Goal: Task Accomplishment & Management: Complete application form

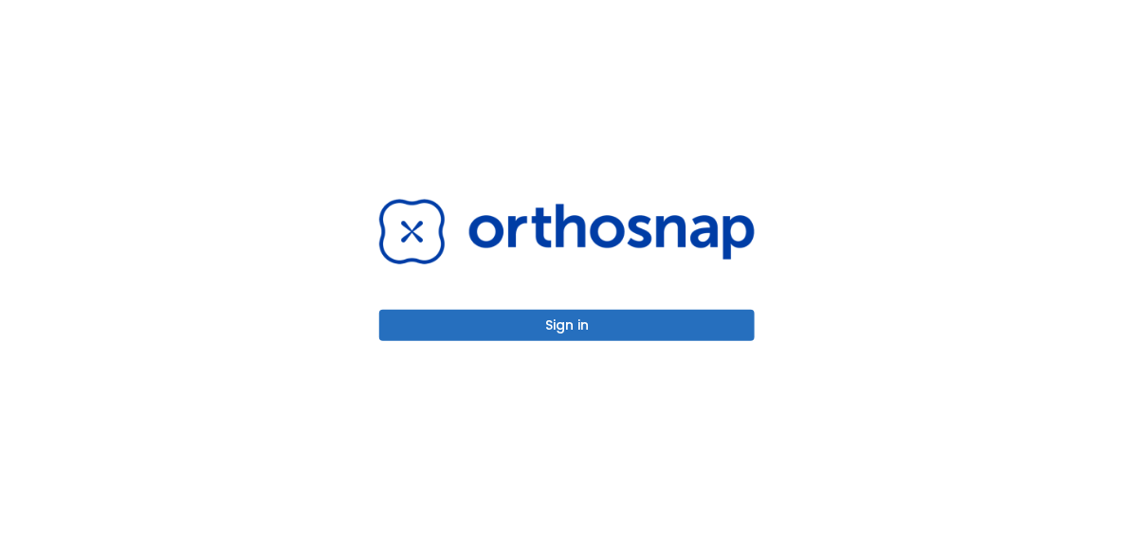
click at [529, 324] on button "Sign in" at bounding box center [566, 325] width 375 height 31
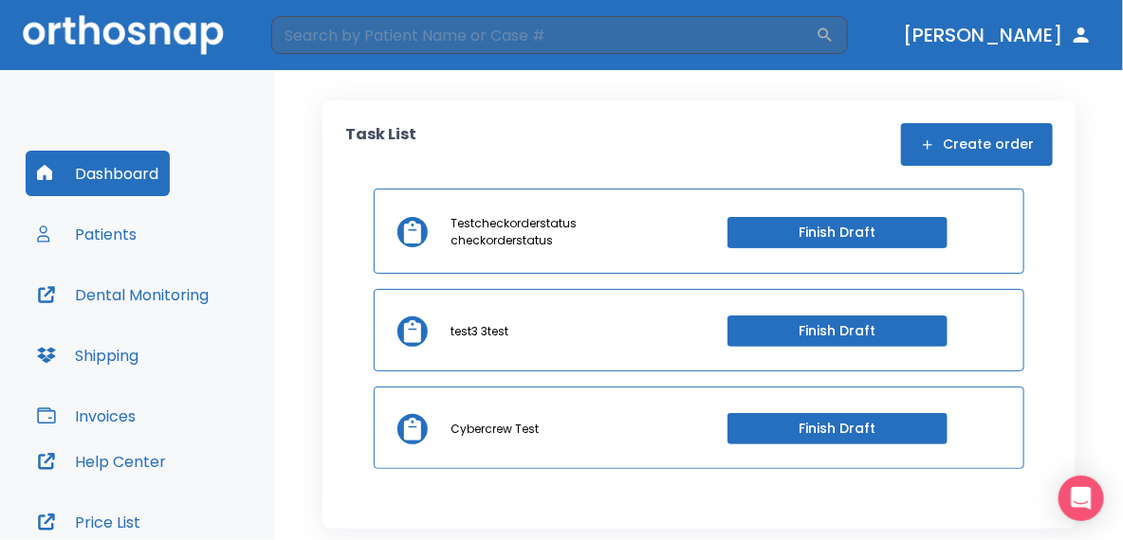
click at [993, 145] on button "Create order" at bounding box center [977, 144] width 152 height 43
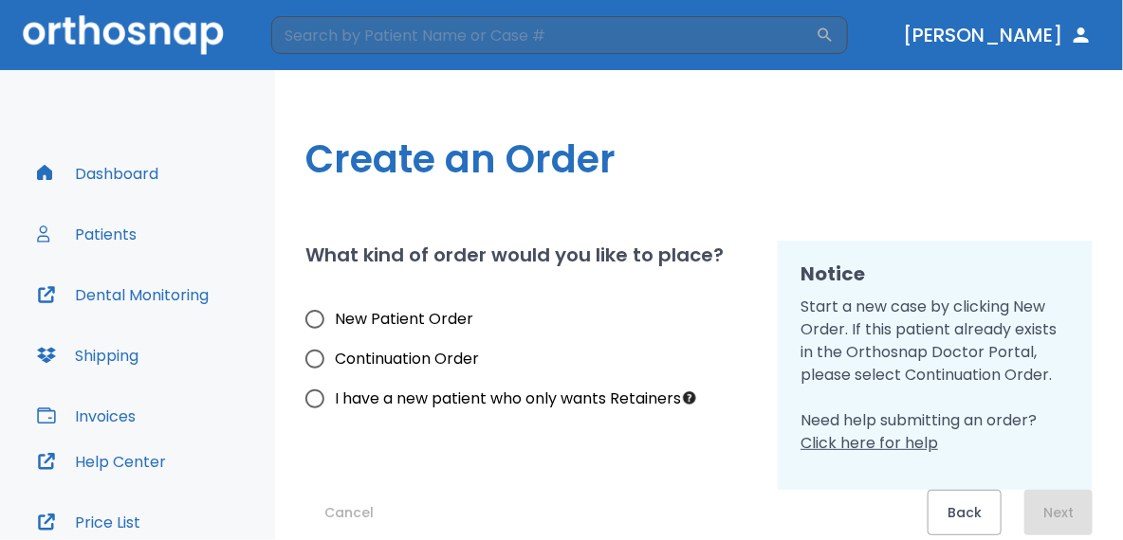
click at [395, 357] on span "Continuation Order" at bounding box center [407, 359] width 144 height 23
click at [335, 357] on input "Continuation Order" at bounding box center [315, 359] width 40 height 40
radio input "true"
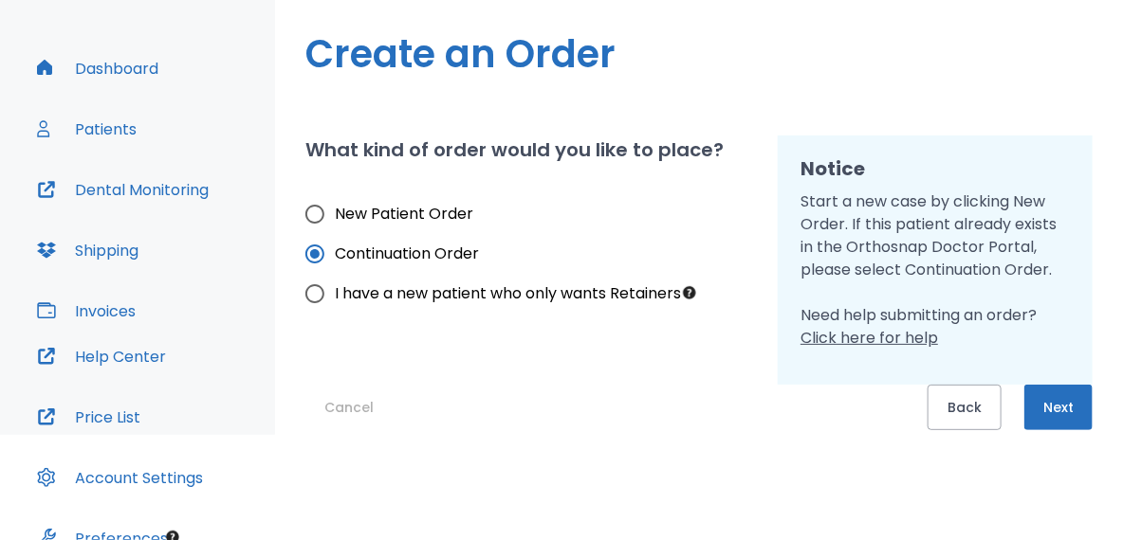
scroll to position [204, 0]
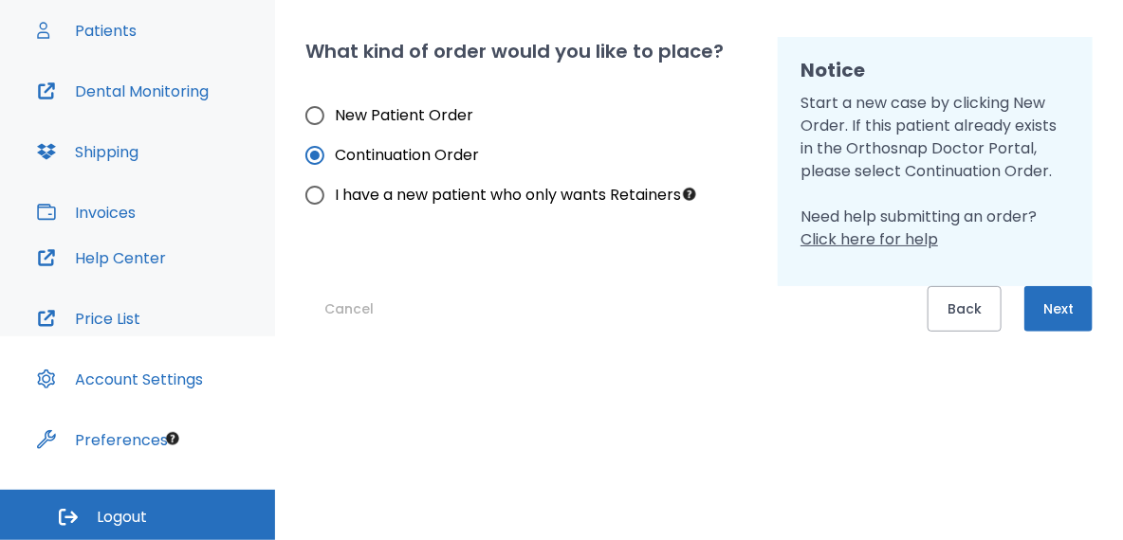
click at [1039, 290] on button "Next" at bounding box center [1058, 309] width 68 height 46
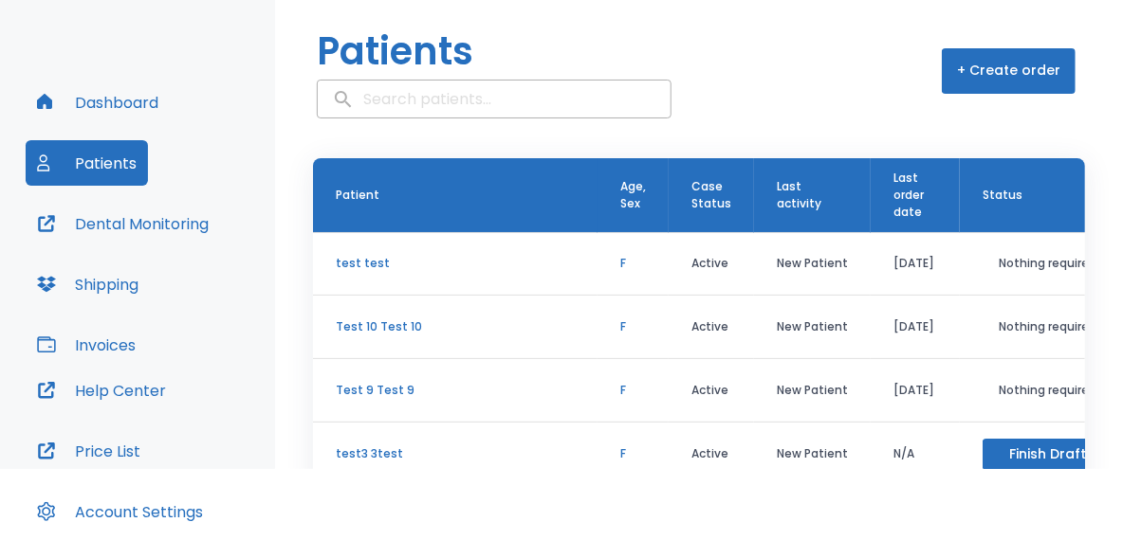
scroll to position [105, 0]
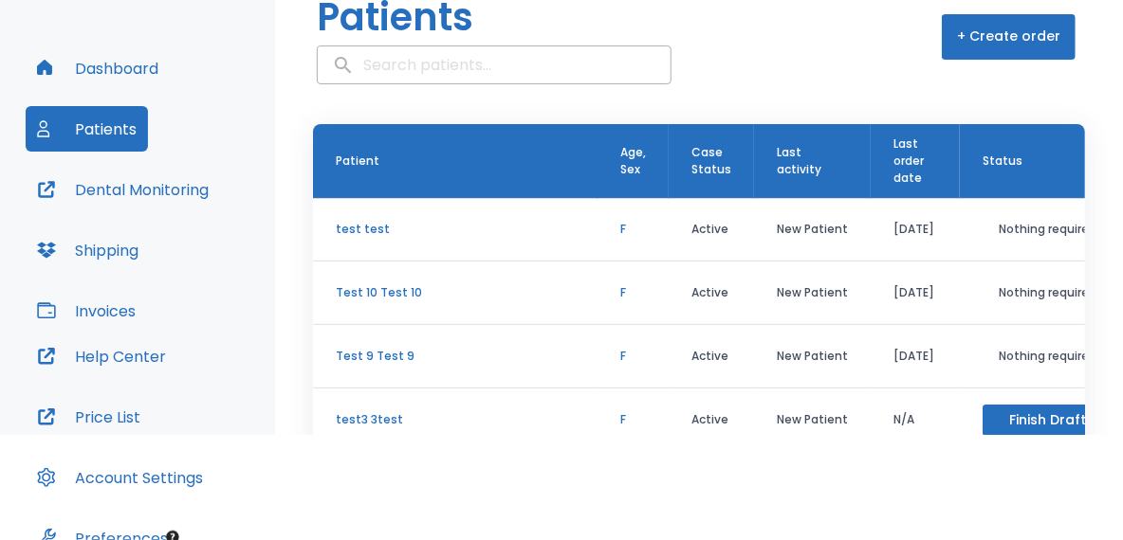
click at [997, 48] on button "+ Create order" at bounding box center [1008, 37] width 134 height 46
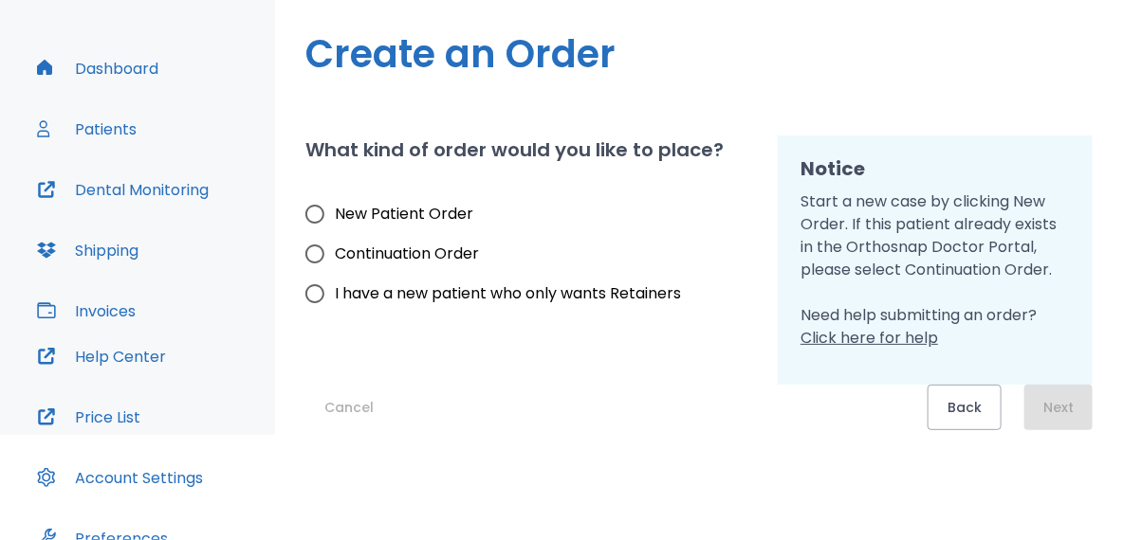
click at [423, 250] on span "Continuation Order" at bounding box center [407, 254] width 144 height 23
click at [335, 250] on input "Continuation Order" at bounding box center [315, 254] width 40 height 40
radio input "true"
click at [412, 205] on span "New Patient Order" at bounding box center [404, 214] width 138 height 23
click at [335, 205] on input "New Patient Order" at bounding box center [315, 214] width 40 height 40
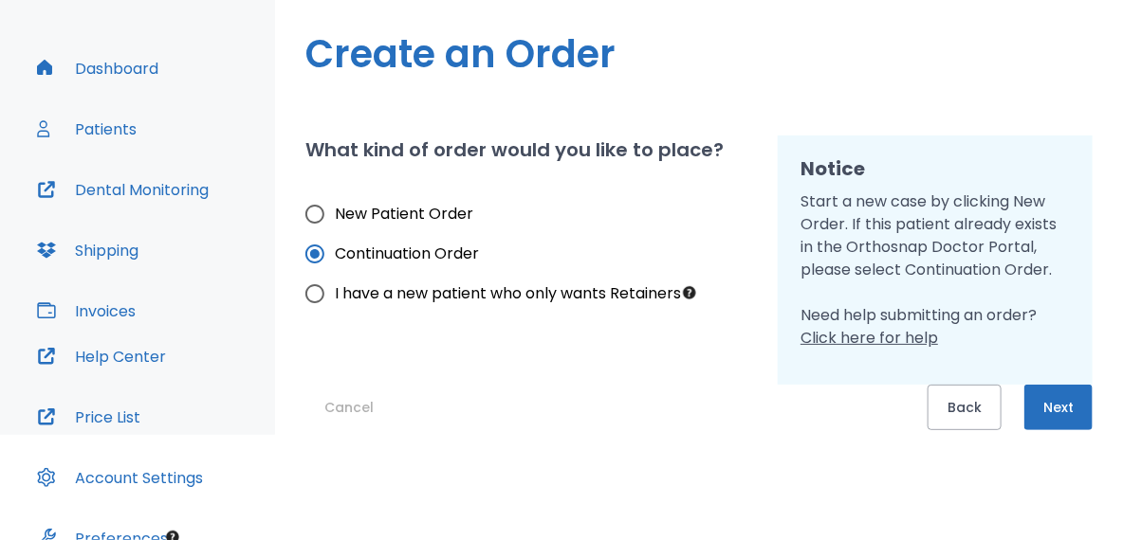
radio input "true"
click at [1077, 406] on button "Next" at bounding box center [1058, 408] width 68 height 46
